Goal: Information Seeking & Learning: Check status

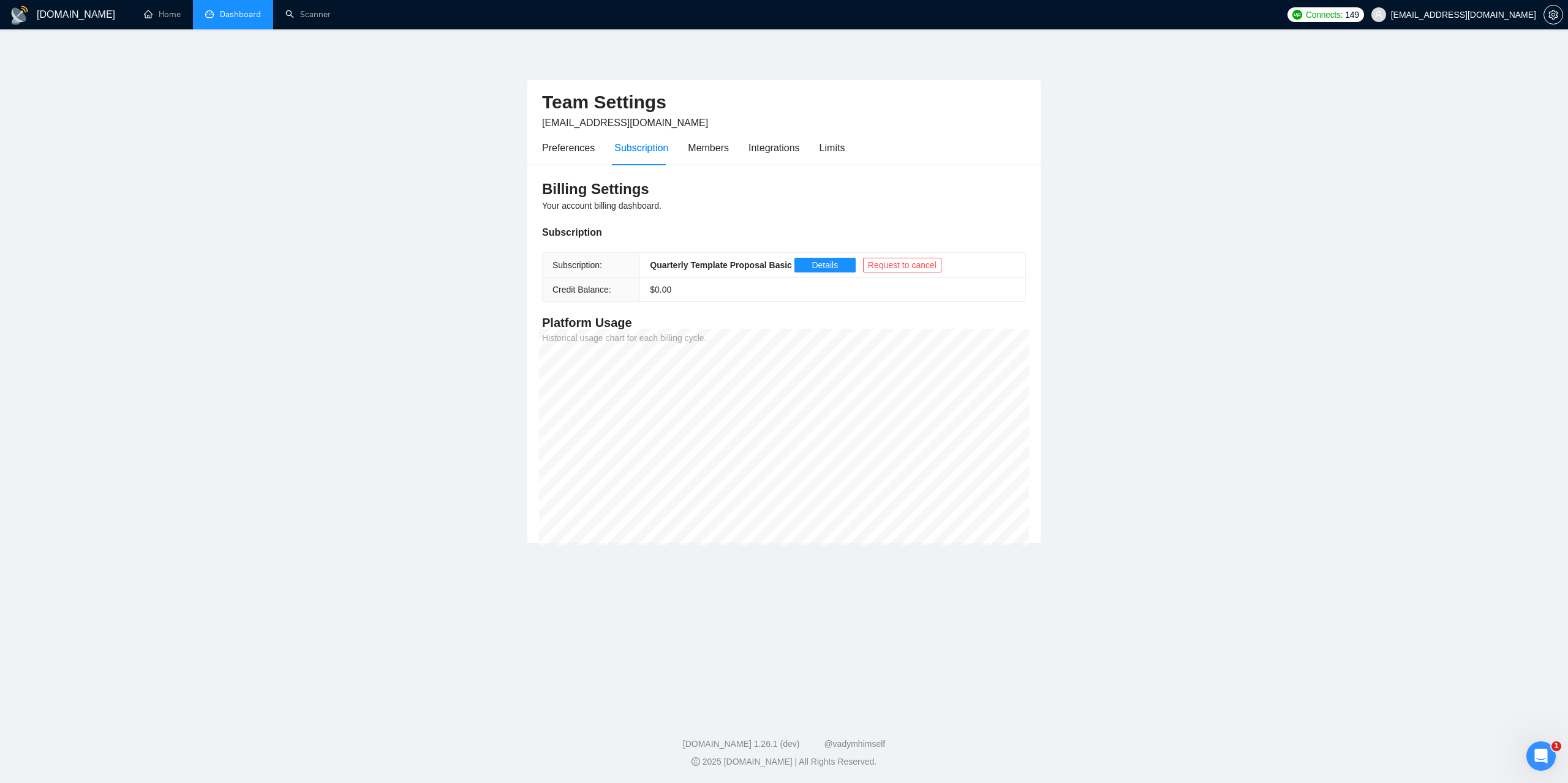
click at [248, 9] on link "Dashboard" at bounding box center [233, 14] width 56 height 11
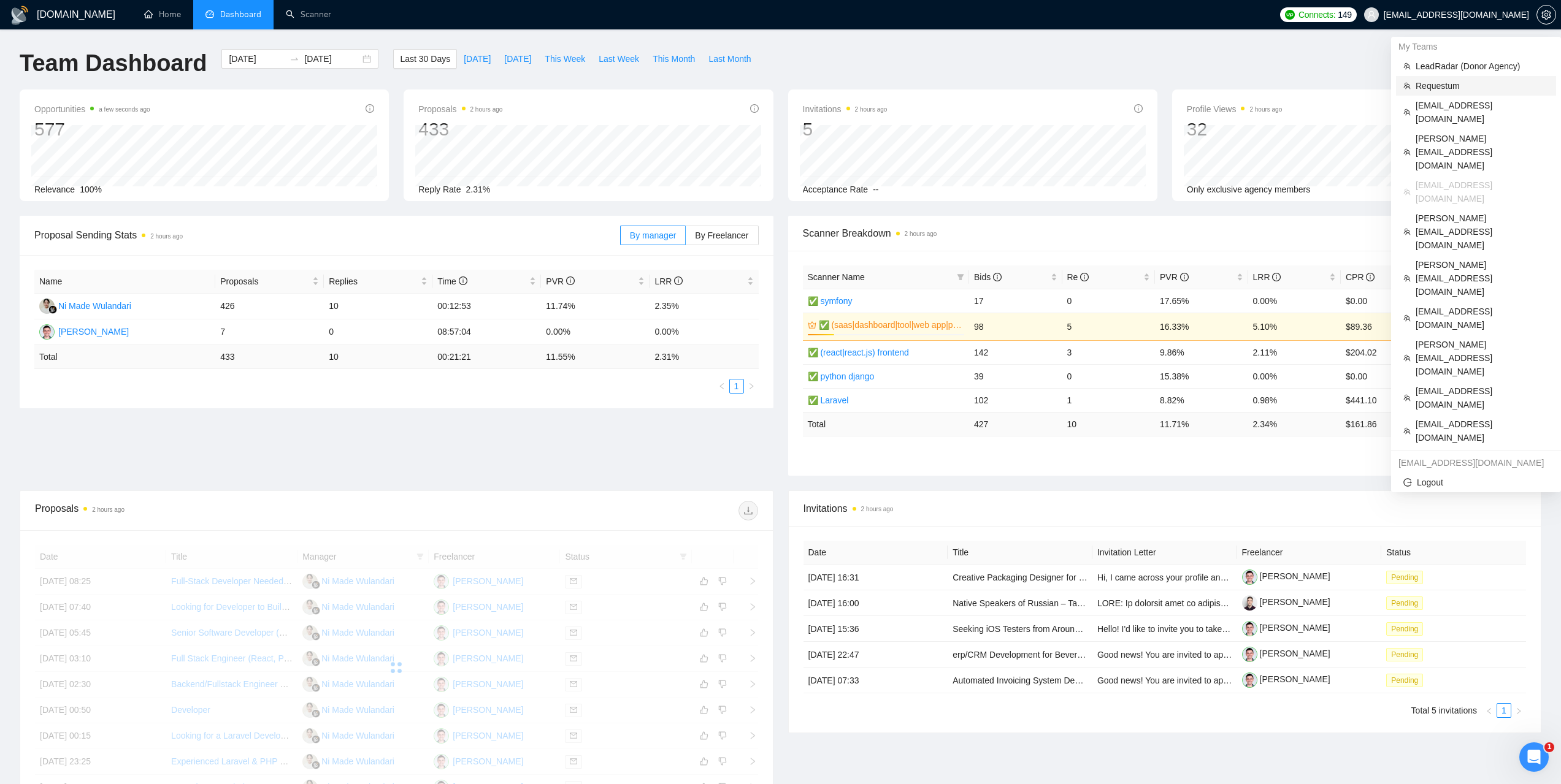
click at [1441, 82] on span "Requestum" at bounding box center [1482, 85] width 133 height 13
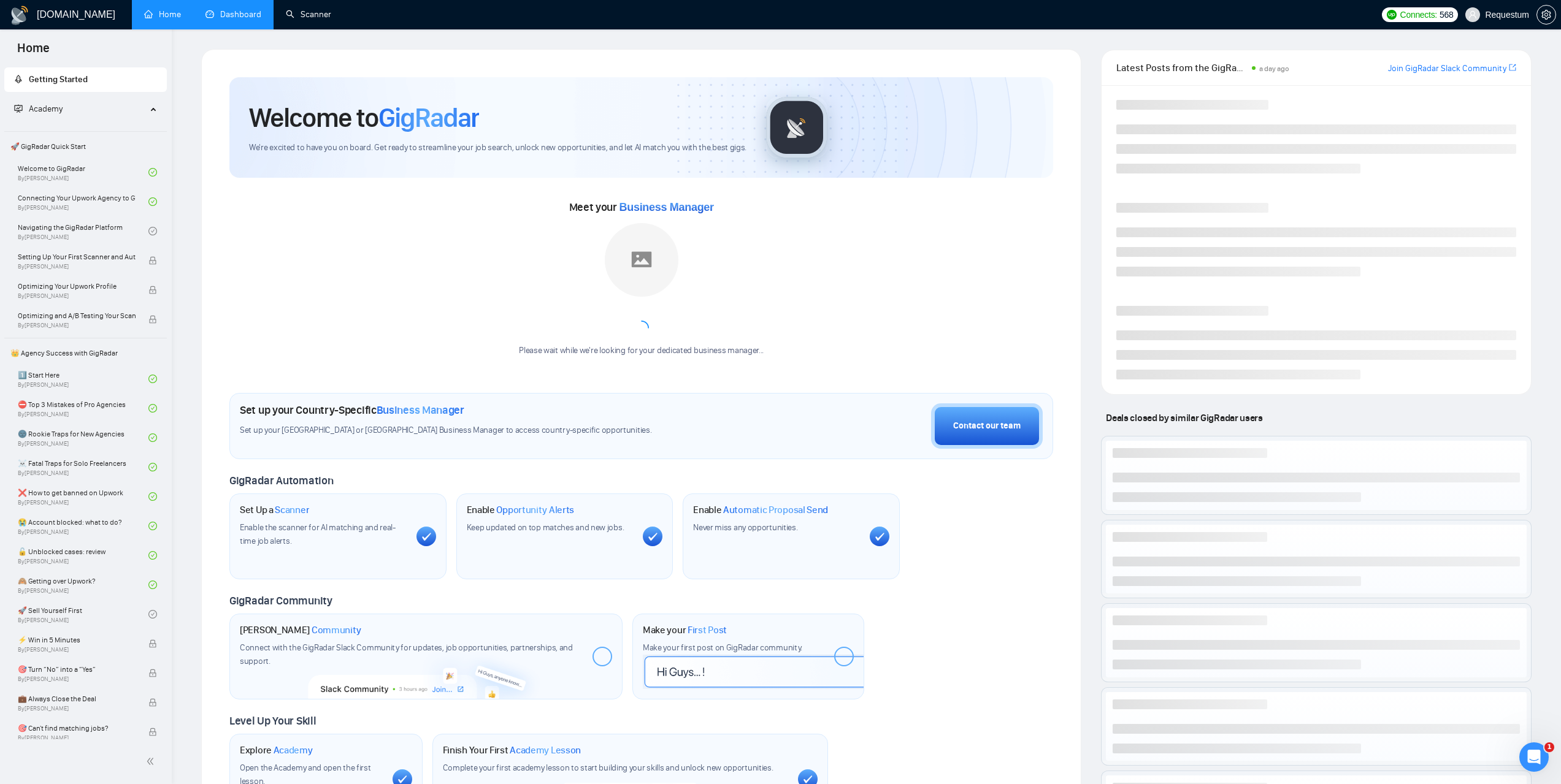
click at [260, 15] on link "Dashboard" at bounding box center [233, 14] width 56 height 11
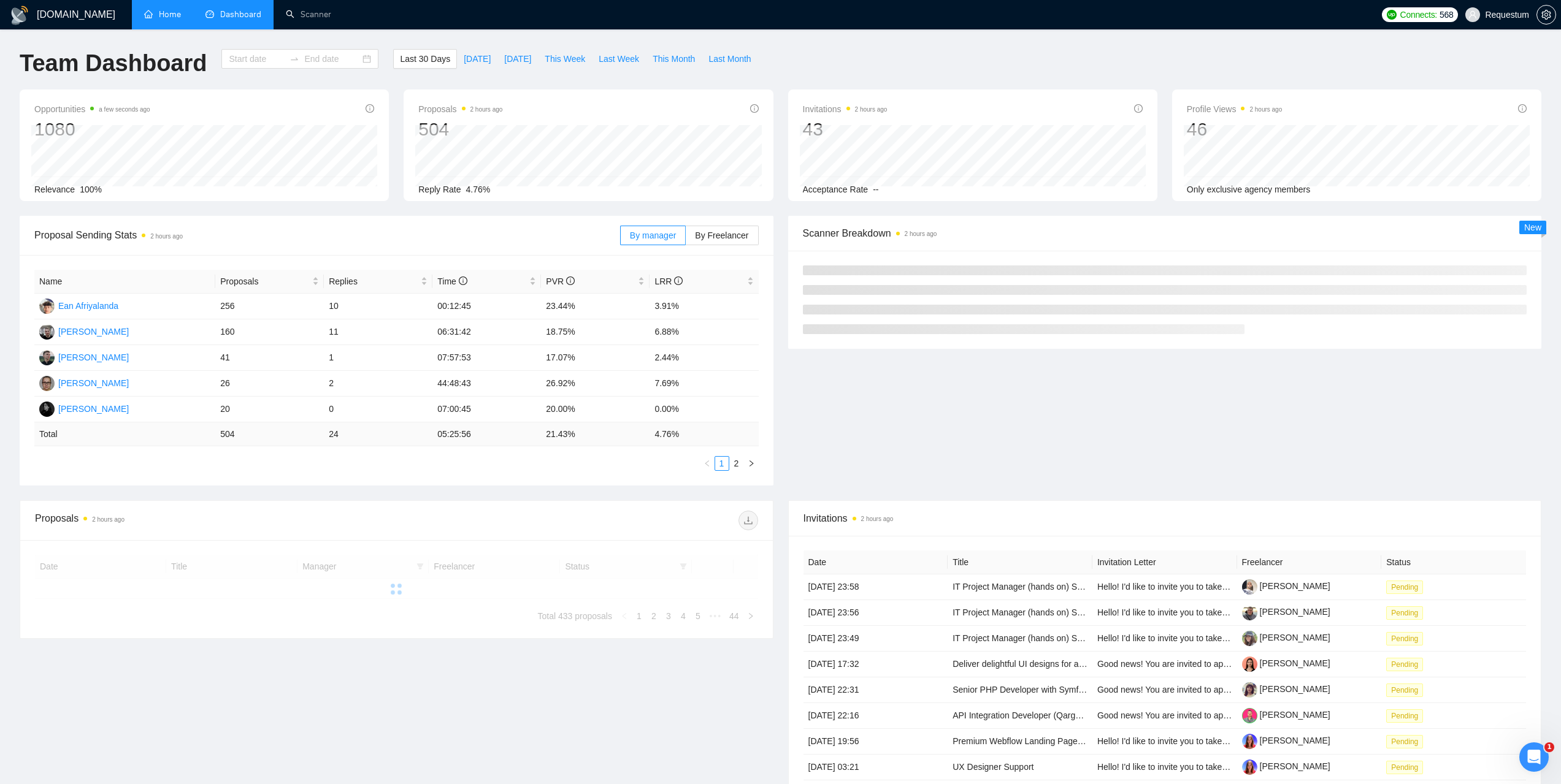
type input "[DATE]"
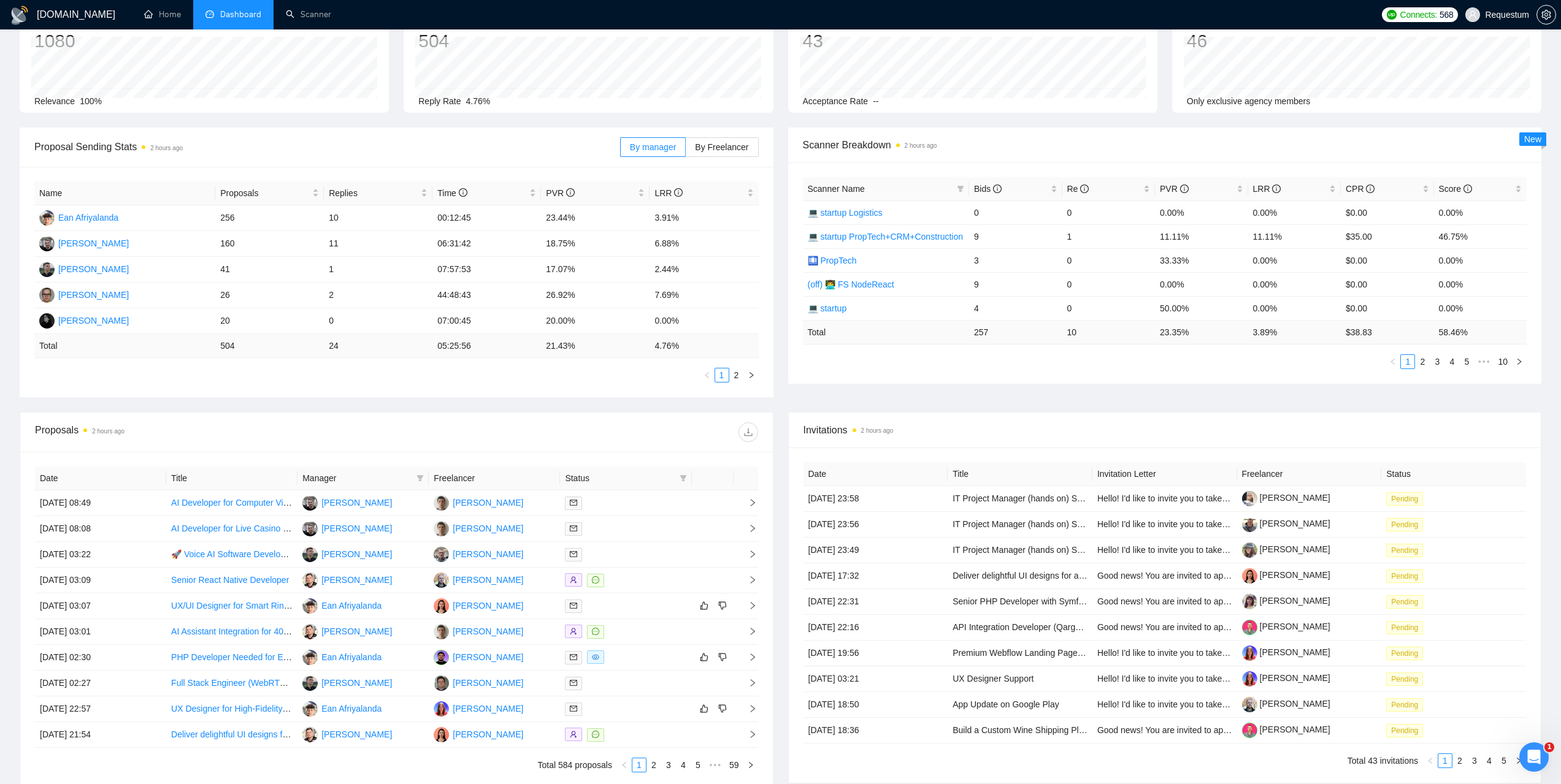
scroll to position [62, 0]
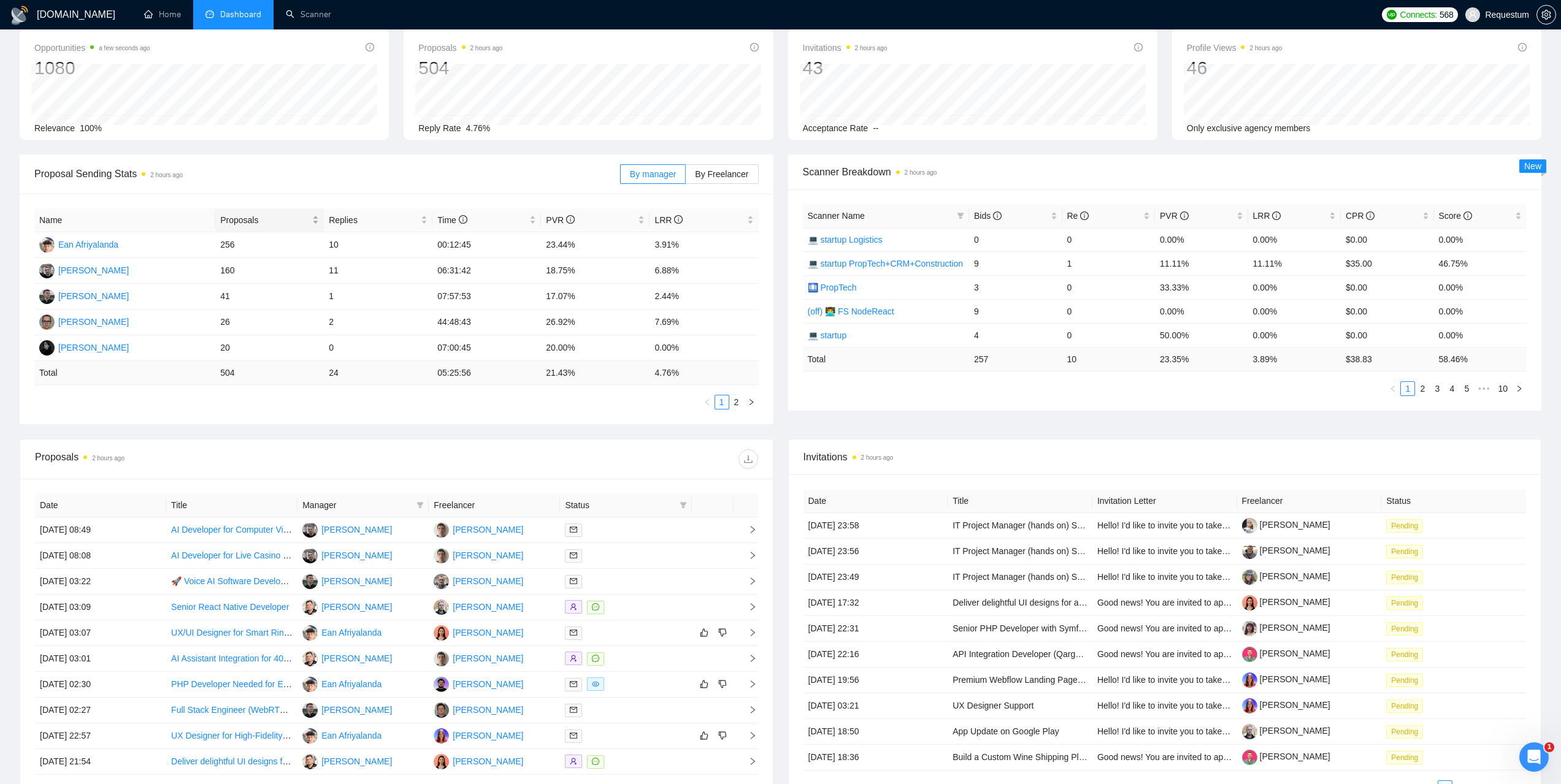
click at [239, 217] on span "Proposals" at bounding box center [265, 220] width 90 height 13
click at [240, 220] on span "Proposals" at bounding box center [265, 220] width 90 height 13
